Goal: Information Seeking & Learning: Learn about a topic

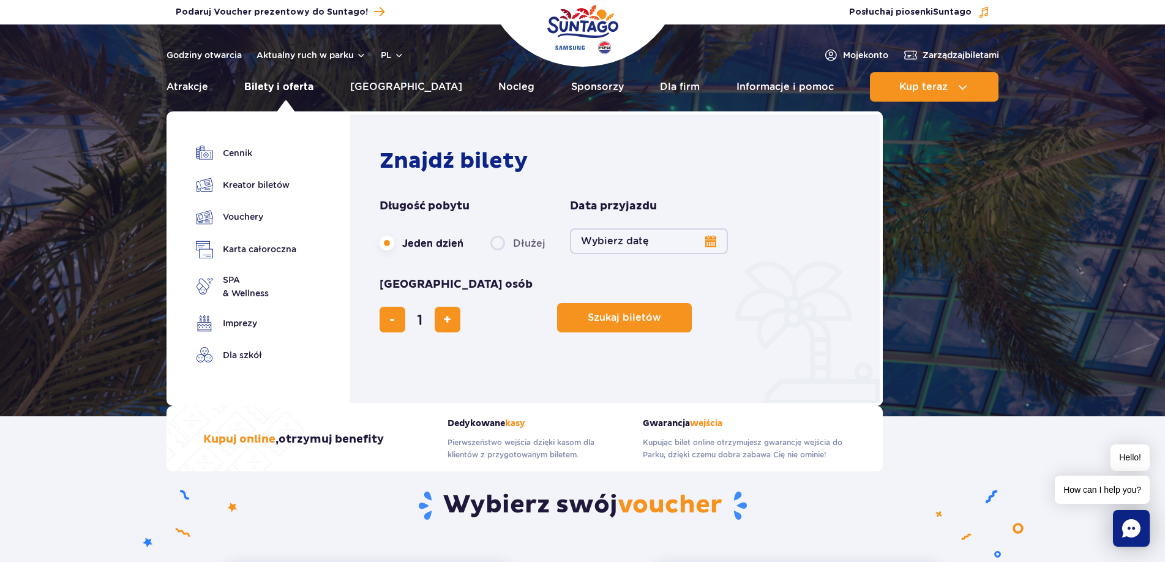
click at [288, 84] on link "Bilety i oferta" at bounding box center [278, 86] width 69 height 29
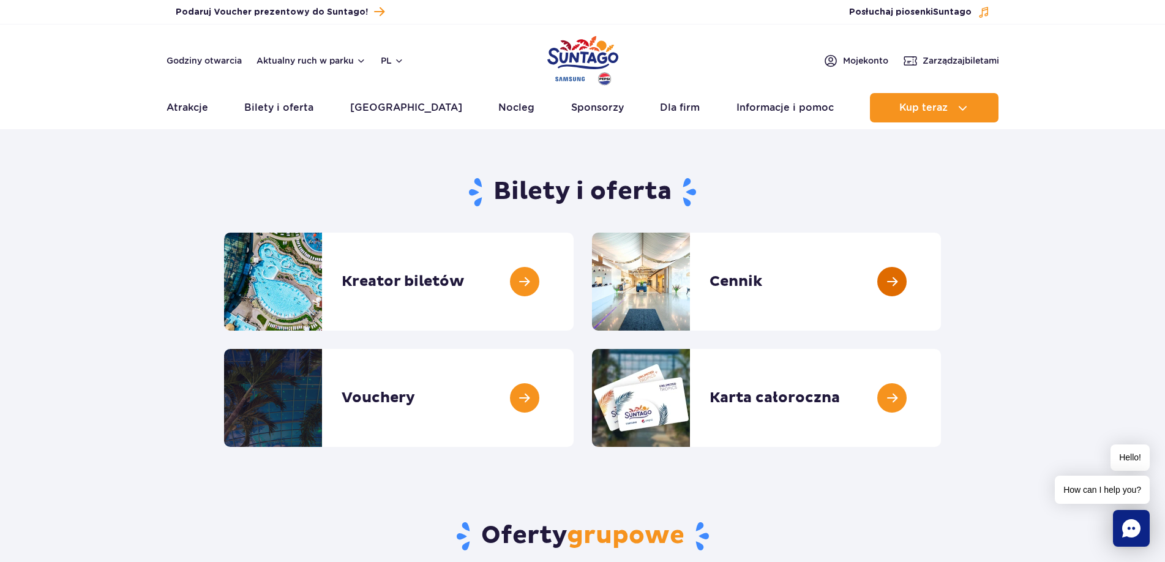
click at [941, 274] on link at bounding box center [941, 282] width 0 height 98
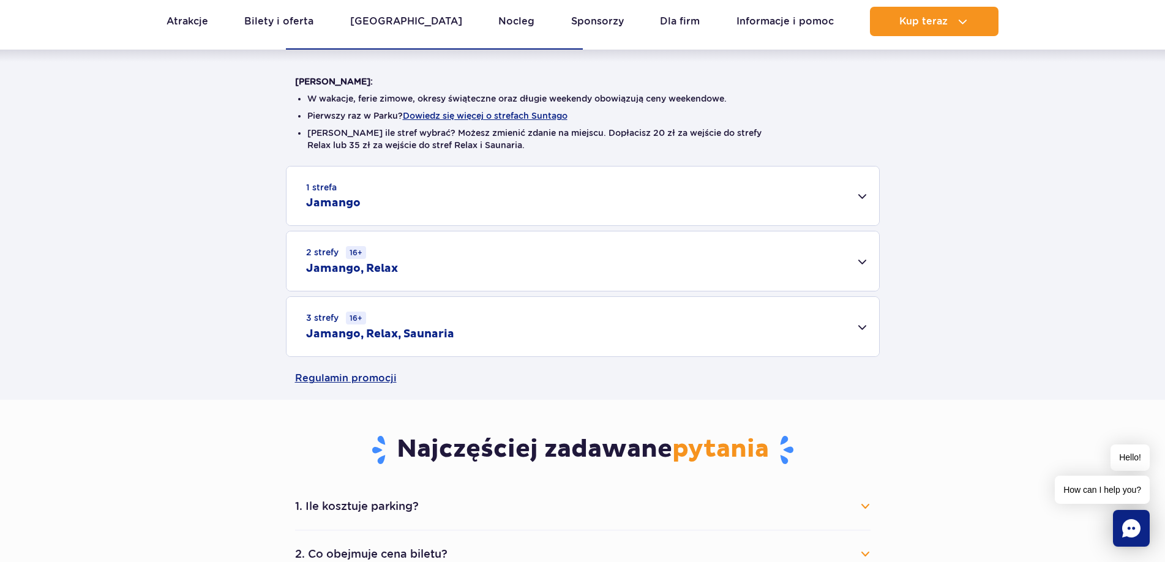
scroll to position [290, 0]
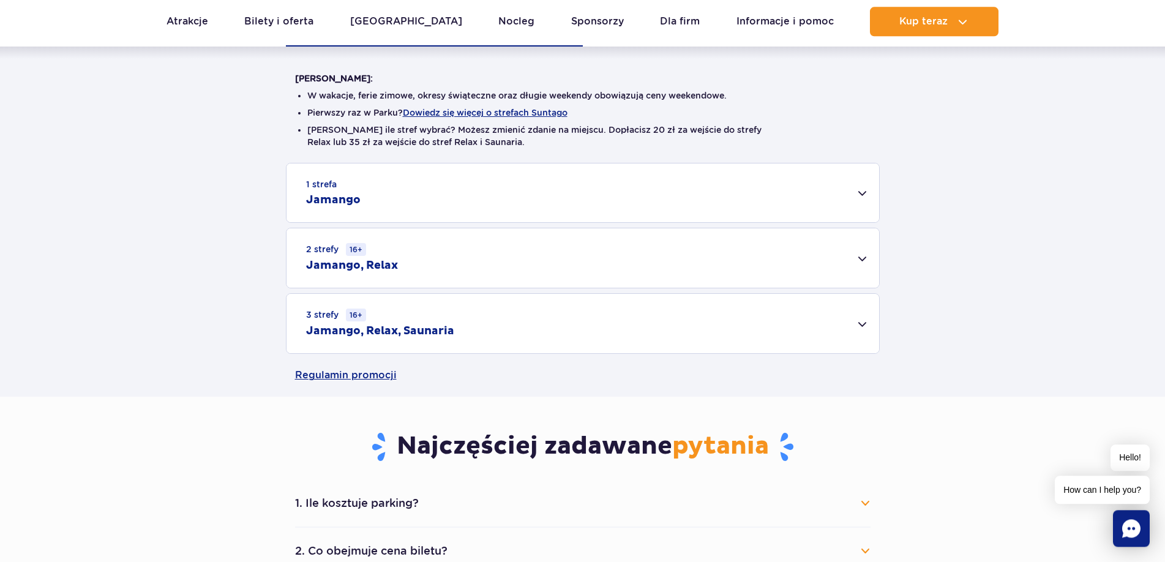
click at [862, 184] on div "1 strefa Jamango" at bounding box center [582, 192] width 592 height 59
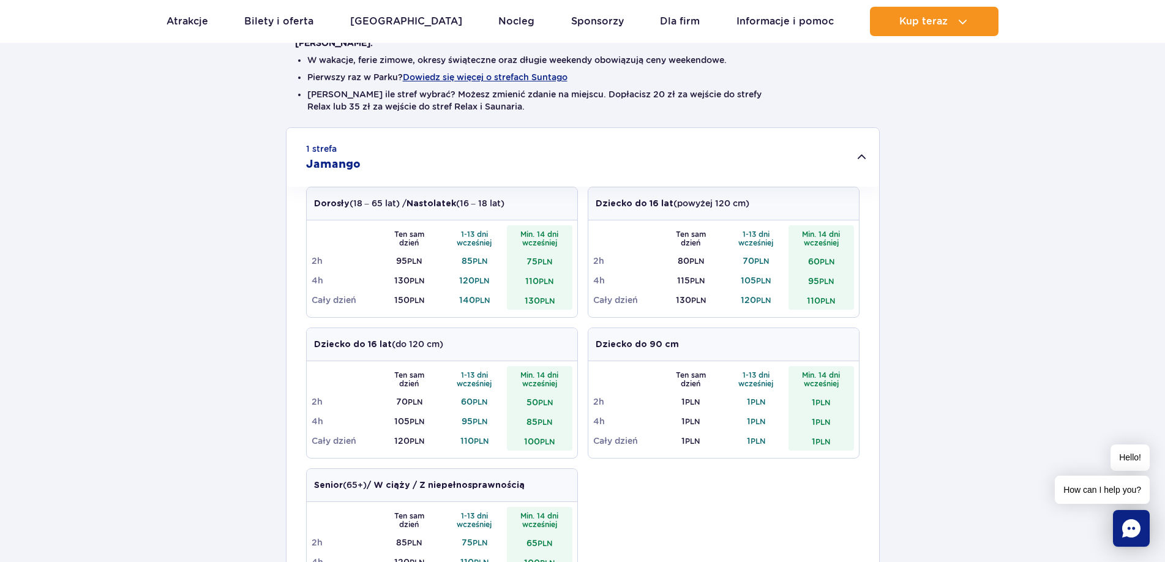
scroll to position [247, 0]
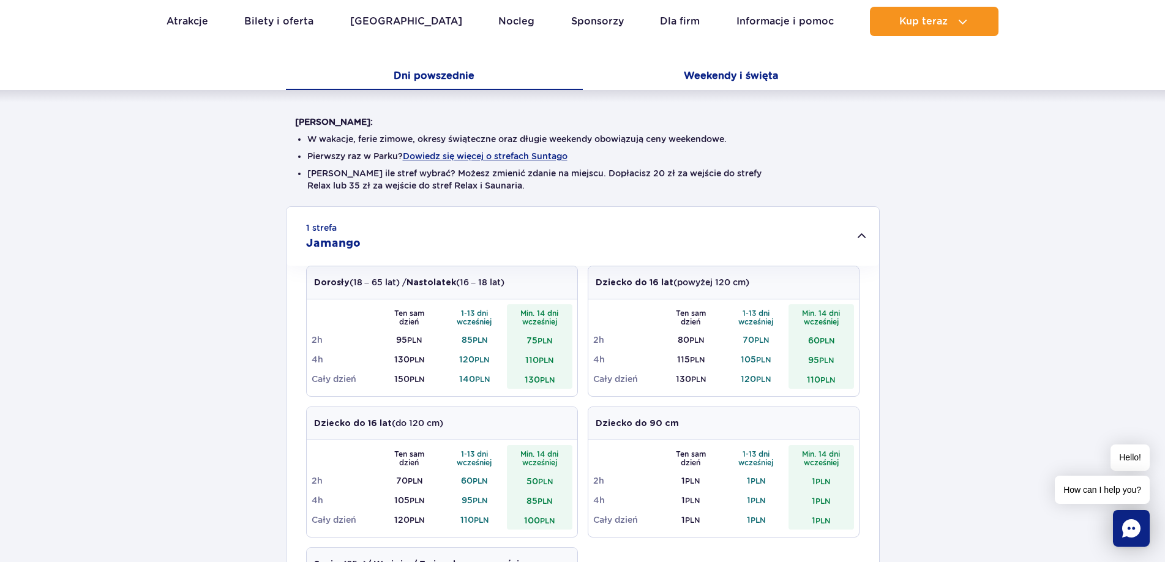
click at [772, 71] on button "Weekendy i święta" at bounding box center [731, 77] width 297 height 26
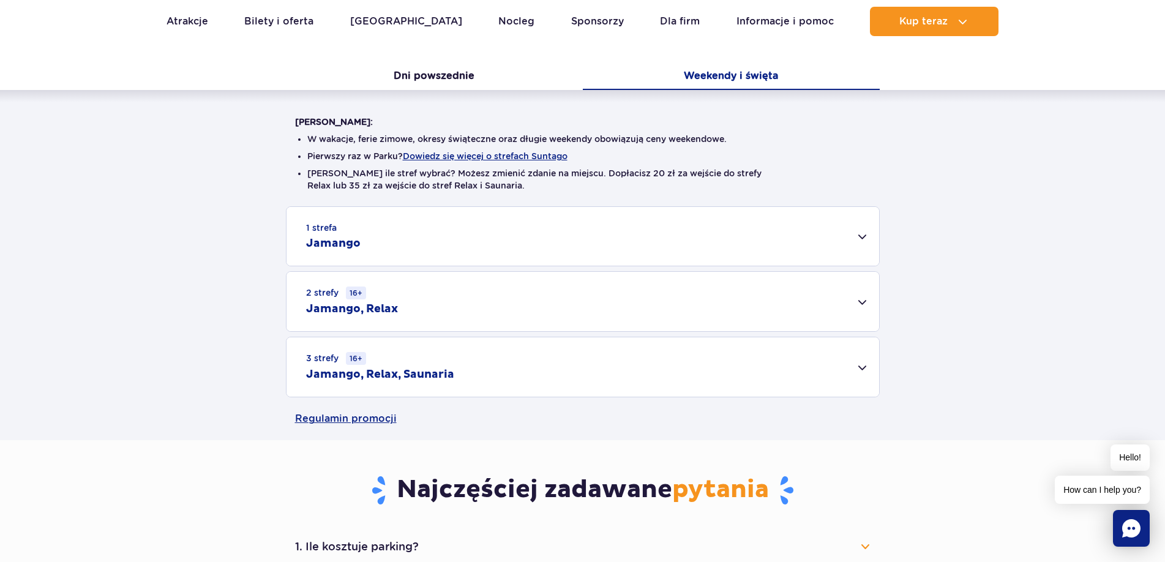
click at [864, 231] on div "1 strefa Jamango" at bounding box center [582, 236] width 592 height 59
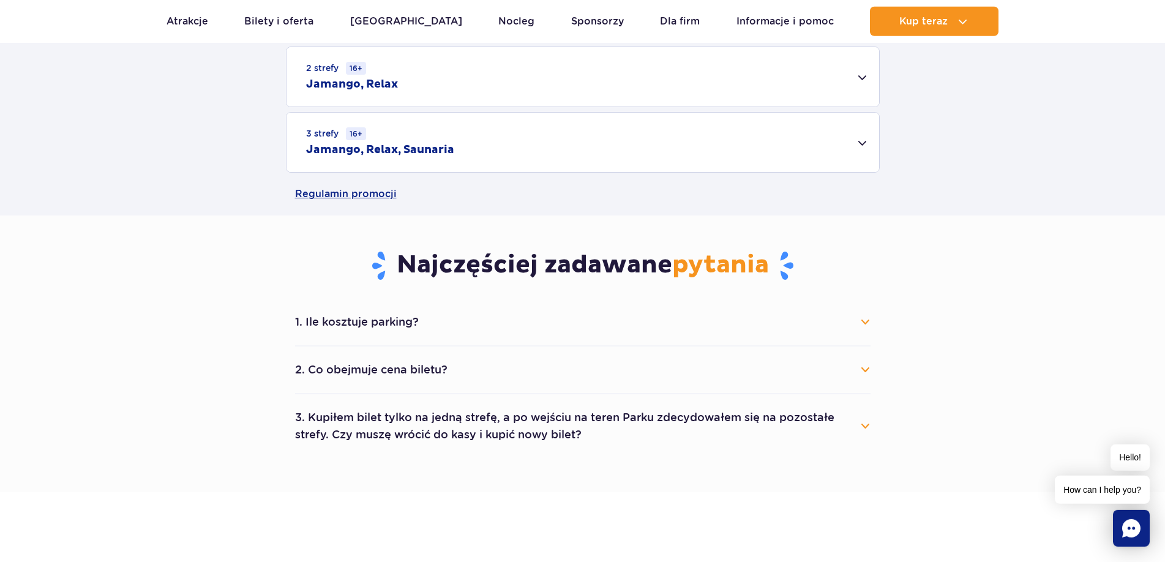
scroll to position [944, 0]
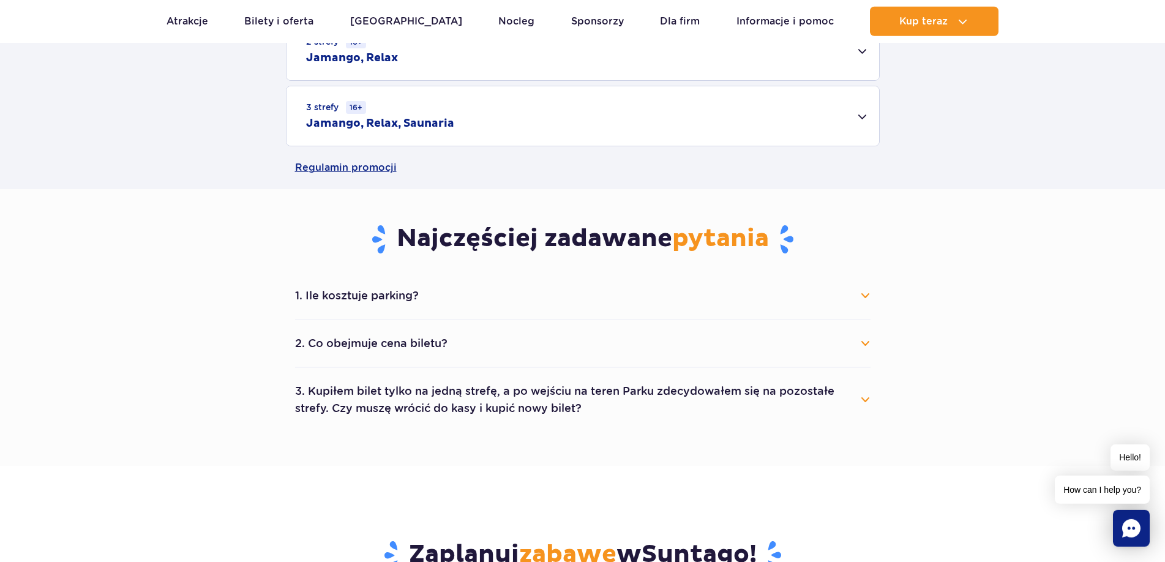
click at [863, 339] on button "2. Co obejmuje cena biletu?" at bounding box center [582, 343] width 575 height 27
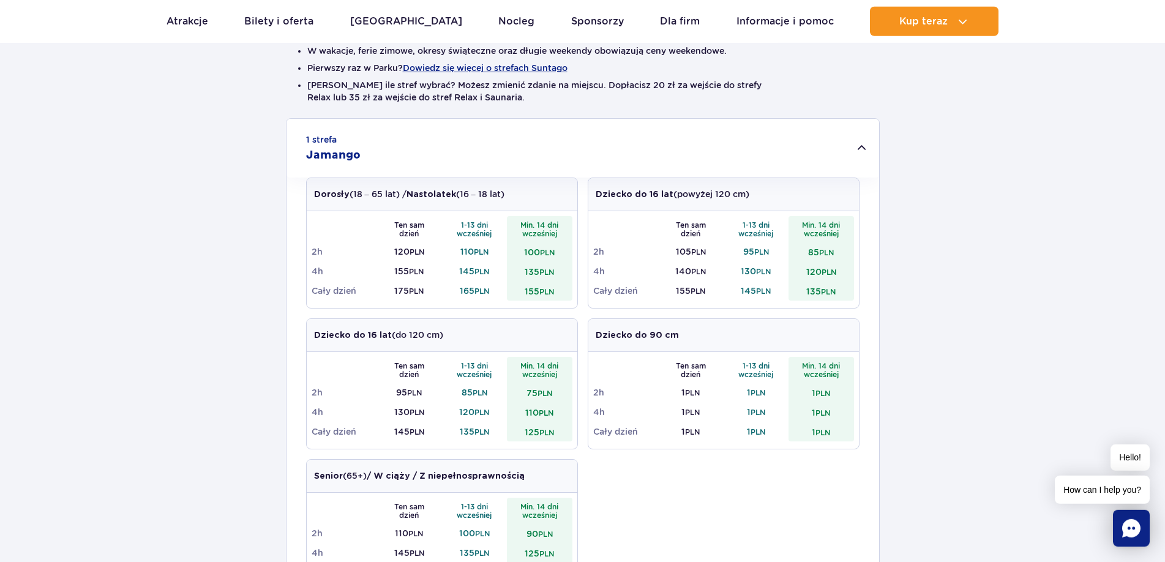
scroll to position [321, 0]
